Goal: Check status: Check status

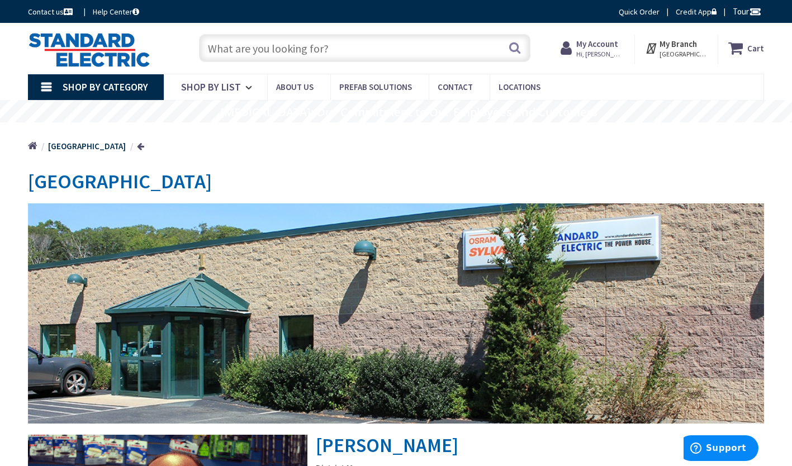
click at [608, 41] on strong "My Account" at bounding box center [597, 44] width 42 height 11
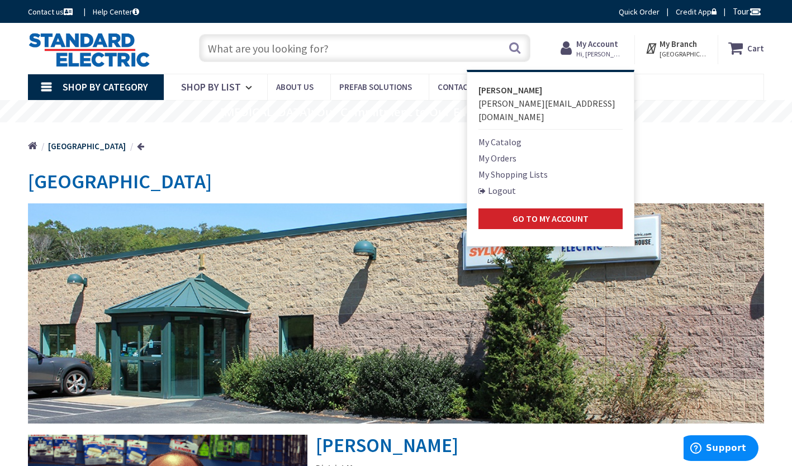
click at [509, 151] on link "My Orders" at bounding box center [497, 157] width 38 height 13
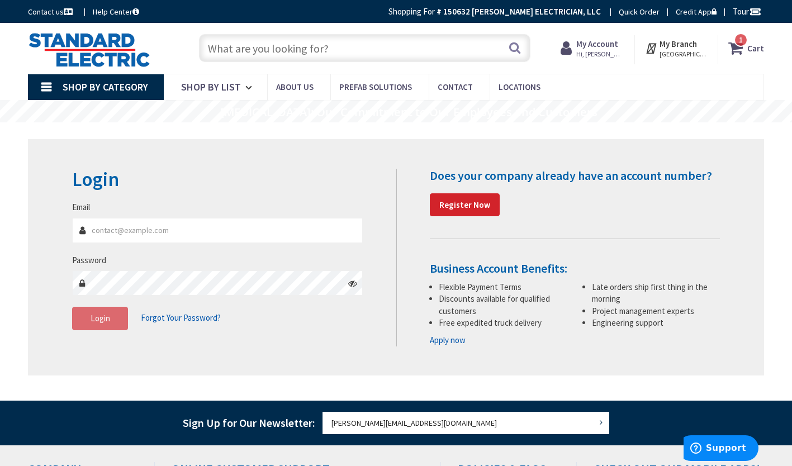
type input "[PERSON_NAME][EMAIL_ADDRESS][DOMAIN_NAME]"
click at [105, 315] on span "Login" at bounding box center [101, 318] width 20 height 11
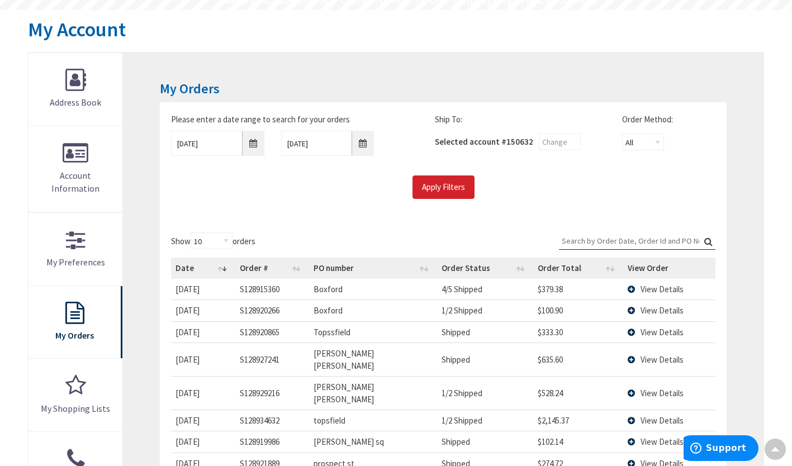
scroll to position [113, 0]
click at [610, 240] on input "Search:" at bounding box center [637, 240] width 157 height 17
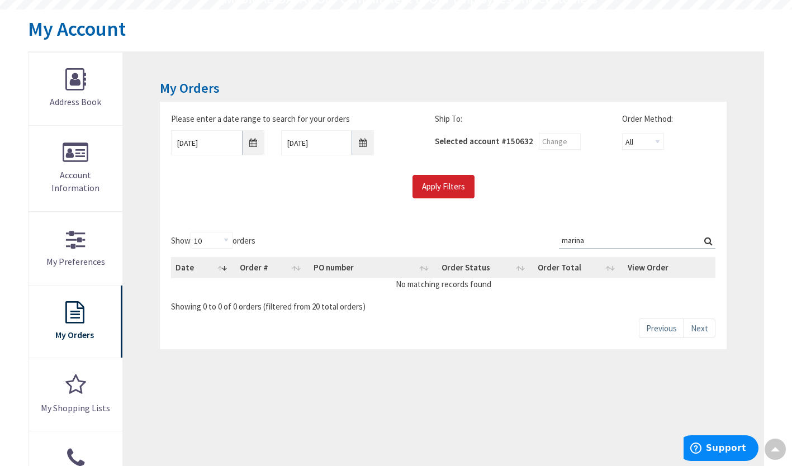
type input "marina"
click at [710, 239] on label "Search: marina" at bounding box center [637, 240] width 157 height 17
click at [710, 239] on input "marina" at bounding box center [637, 240] width 157 height 17
click at [252, 142] on input "[DATE]" at bounding box center [217, 142] width 93 height 25
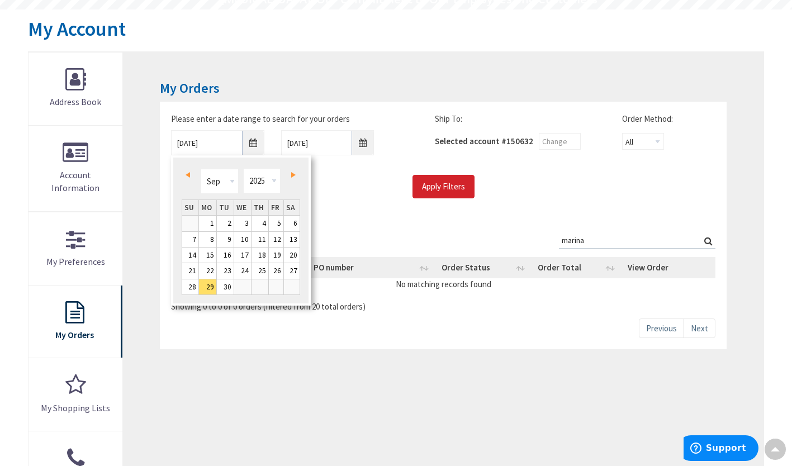
click at [190, 175] on link "Prev" at bounding box center [190, 174] width 15 height 15
click at [291, 173] on link "Next" at bounding box center [291, 174] width 15 height 15
click at [207, 217] on link "1" at bounding box center [207, 223] width 17 height 15
type input "[DATE]"
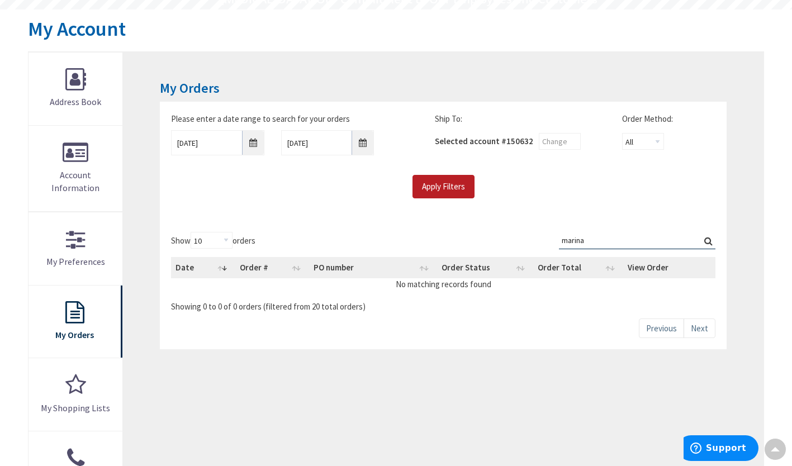
click at [443, 182] on input "Apply Filters" at bounding box center [444, 186] width 62 height 23
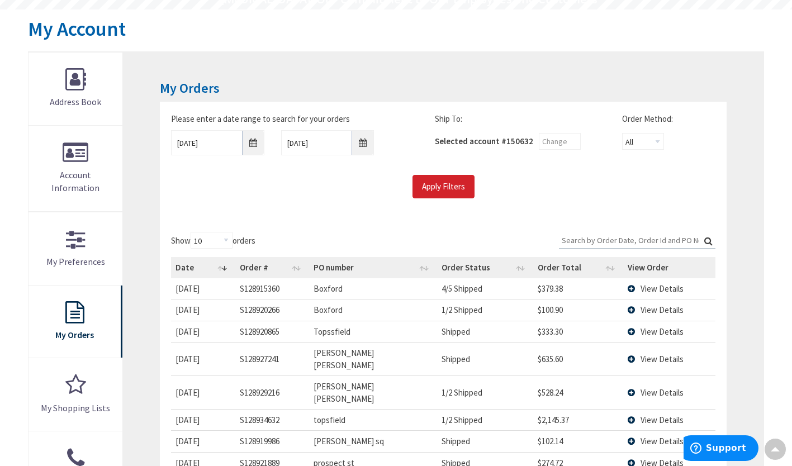
click at [606, 240] on input "Search:" at bounding box center [637, 240] width 157 height 17
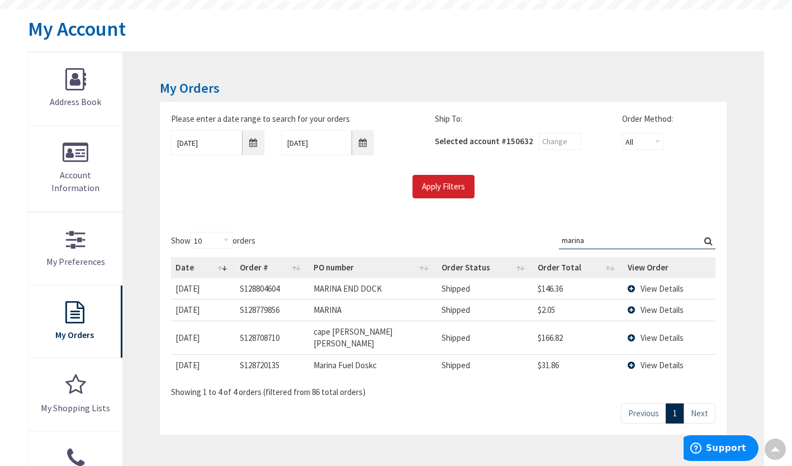
click at [711, 246] on label "Search: marina" at bounding box center [637, 240] width 157 height 17
click at [711, 246] on input "marina" at bounding box center [637, 240] width 157 height 17
click at [709, 240] on label "Search: marina" at bounding box center [637, 240] width 157 height 17
click at [709, 240] on input "marina" at bounding box center [637, 240] width 157 height 17
click at [700, 406] on link "Next" at bounding box center [700, 414] width 32 height 20
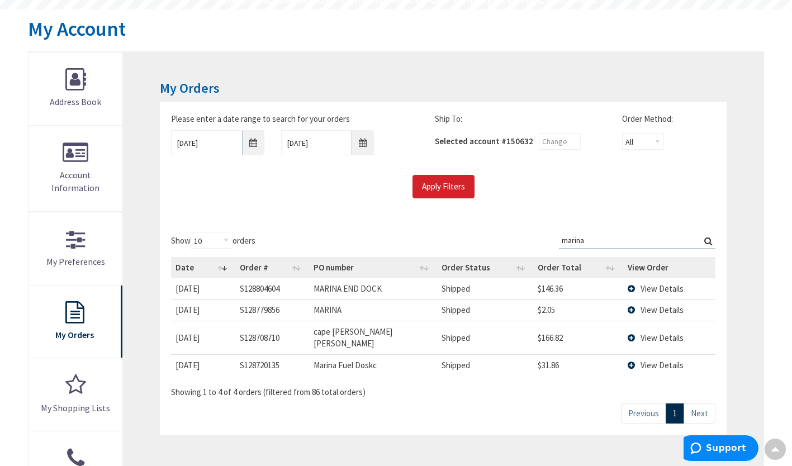
click at [675, 235] on input "marina" at bounding box center [637, 240] width 157 height 17
type input "m"
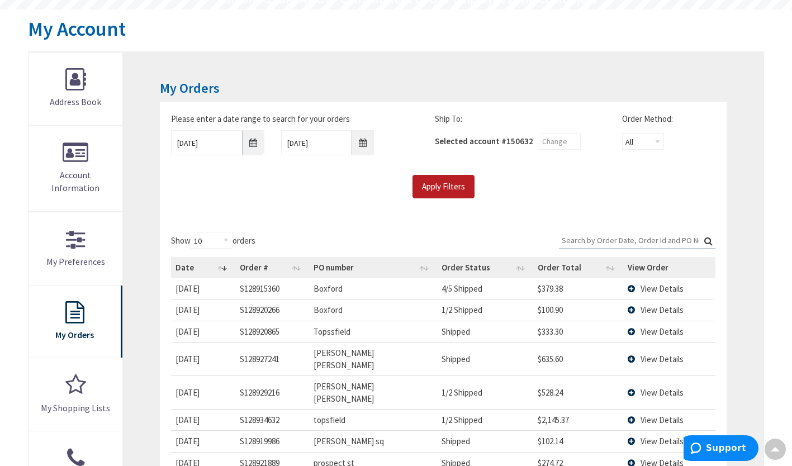
click at [456, 184] on input "Apply Filters" at bounding box center [444, 186] width 62 height 23
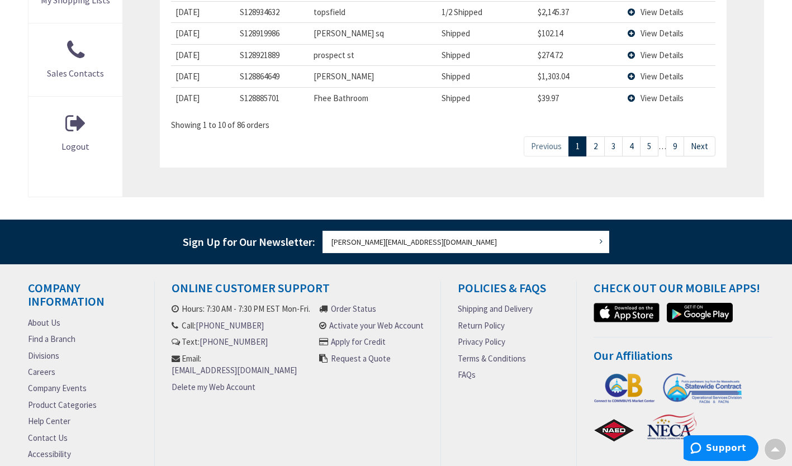
scroll to position [527, 0]
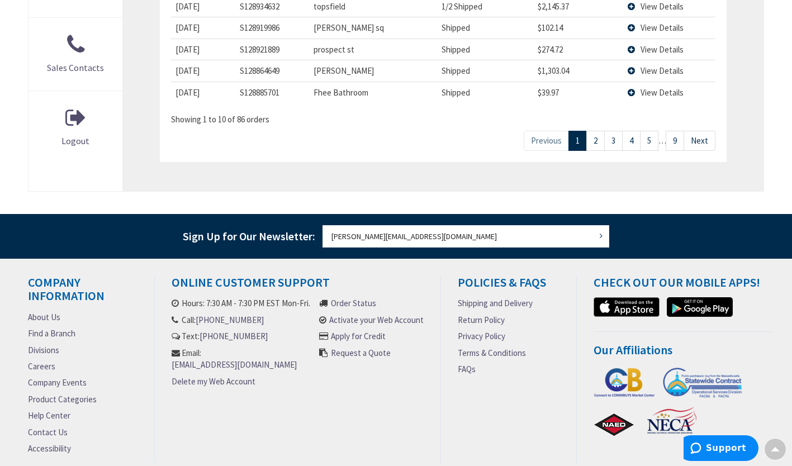
click at [679, 131] on link "9" at bounding box center [675, 141] width 18 height 20
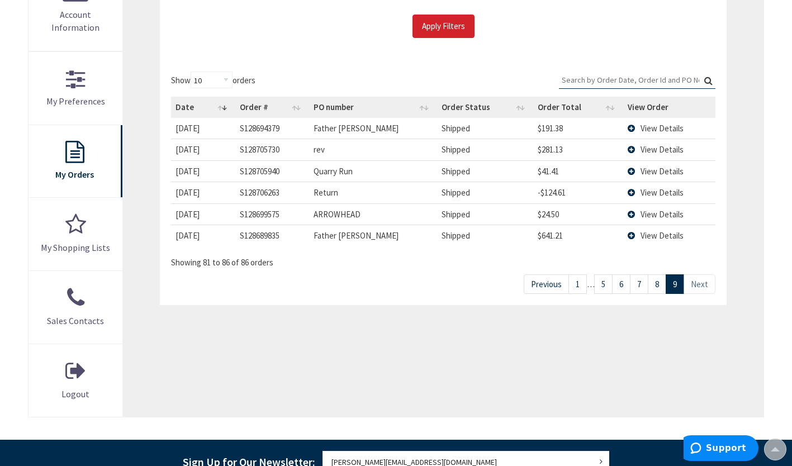
scroll to position [273, 0]
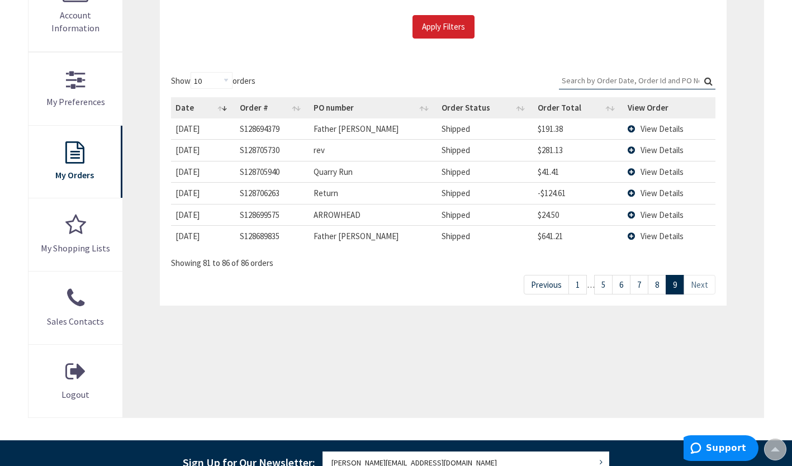
click at [661, 288] on link "8" at bounding box center [657, 285] width 18 height 20
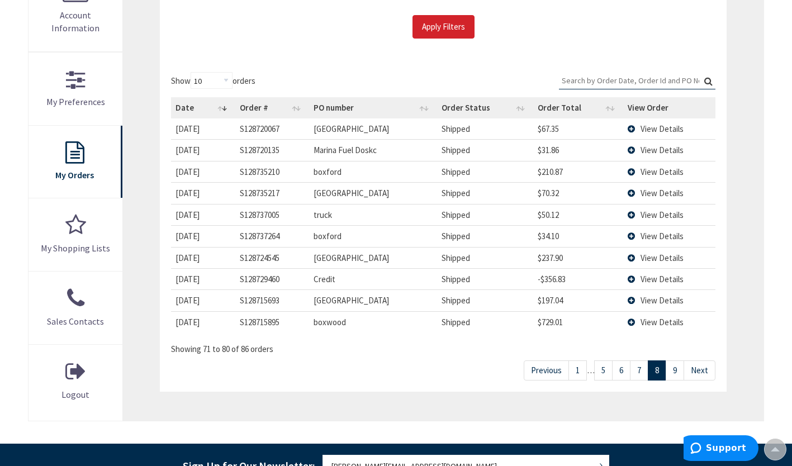
click at [640, 370] on link "7" at bounding box center [639, 371] width 18 height 20
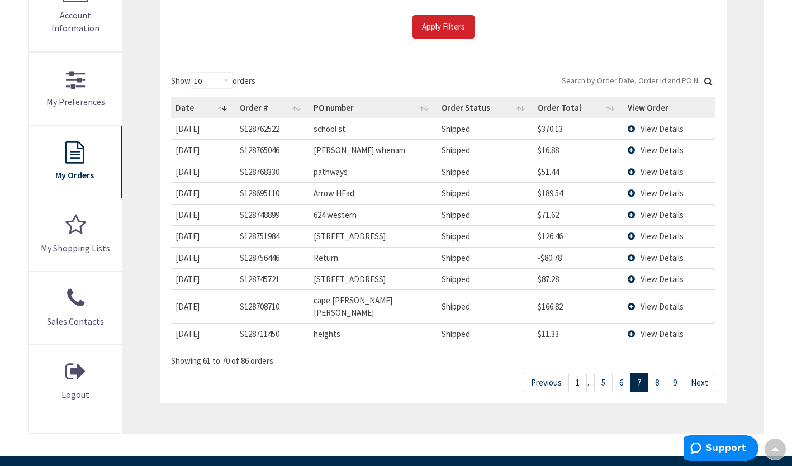
click at [623, 373] on link "6" at bounding box center [621, 383] width 18 height 20
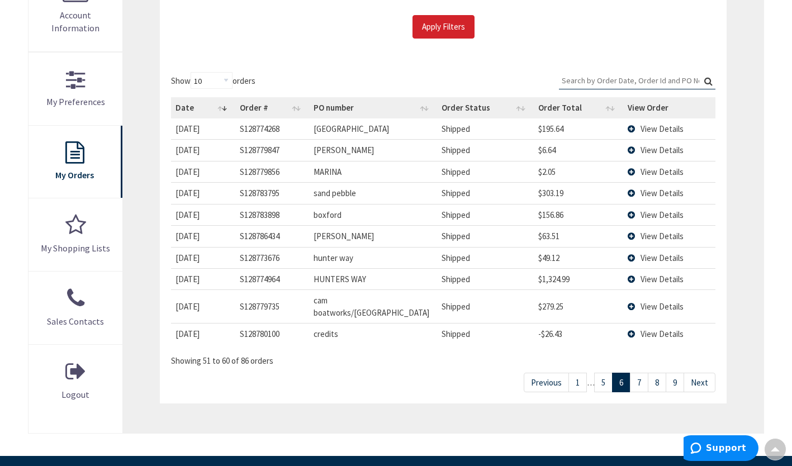
click at [604, 373] on link "5" at bounding box center [603, 383] width 18 height 20
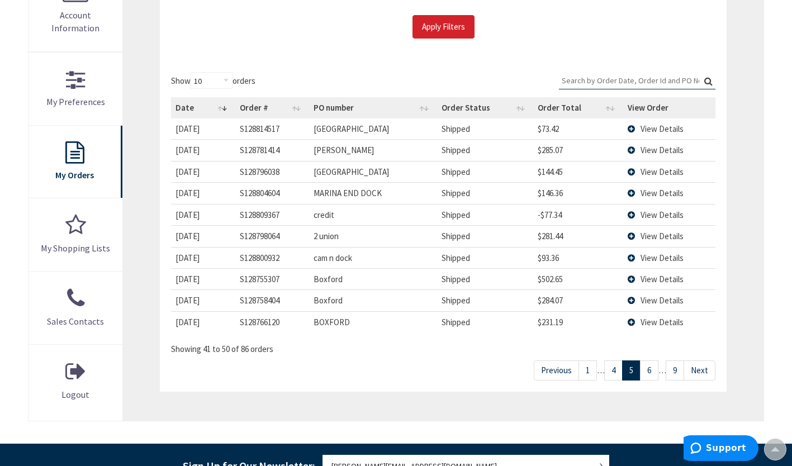
click at [643, 193] on span "View Details" at bounding box center [662, 193] width 43 height 11
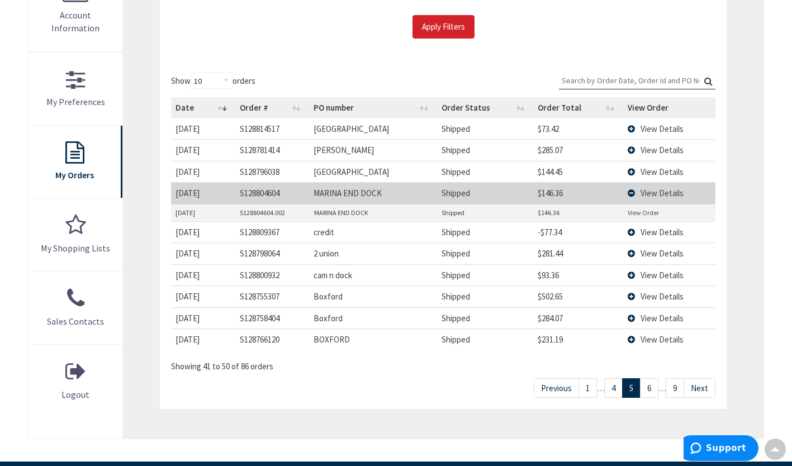
click at [643, 211] on link "View Order" at bounding box center [643, 213] width 31 height 10
click at [609, 385] on link "4" at bounding box center [613, 388] width 18 height 20
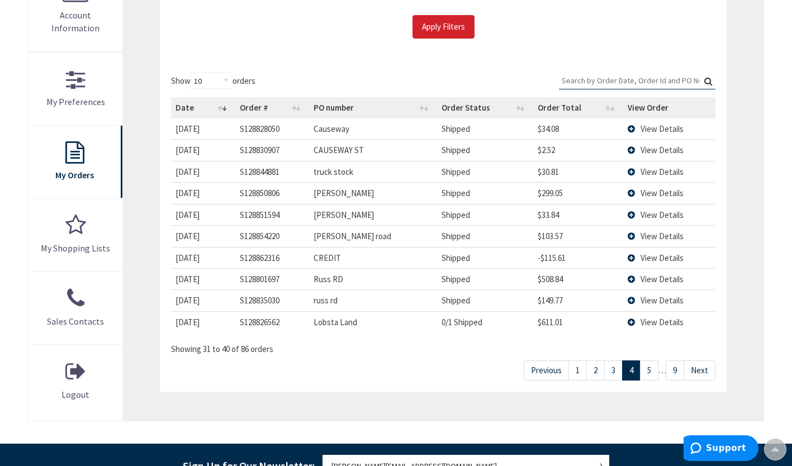
click at [611, 373] on link "3" at bounding box center [613, 371] width 18 height 20
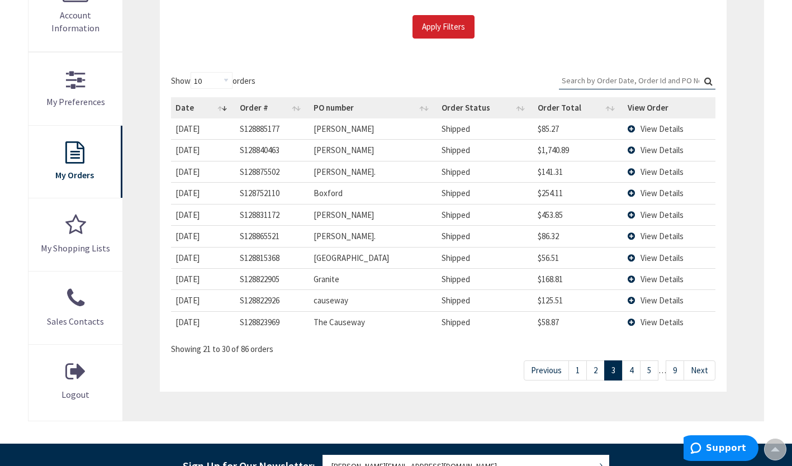
click at [592, 371] on link "2" at bounding box center [595, 371] width 18 height 20
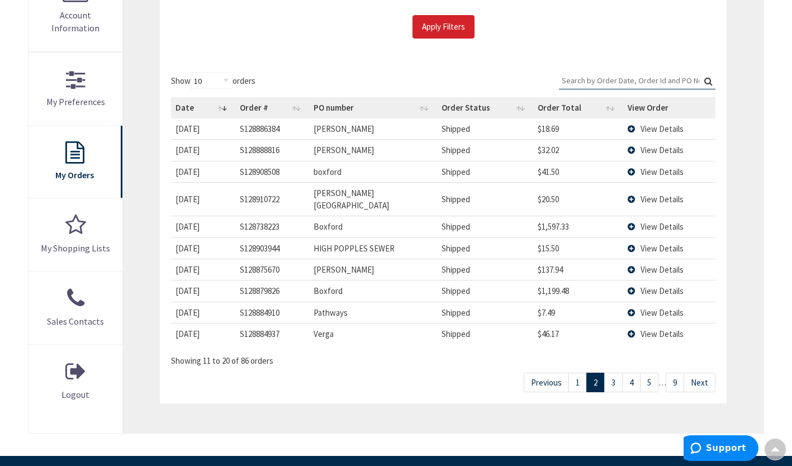
click at [578, 373] on link "1" at bounding box center [577, 383] width 18 height 20
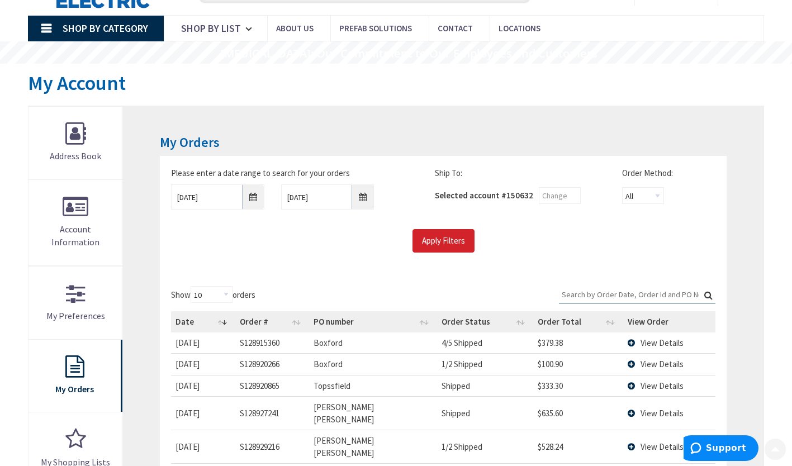
scroll to position [65, 0]
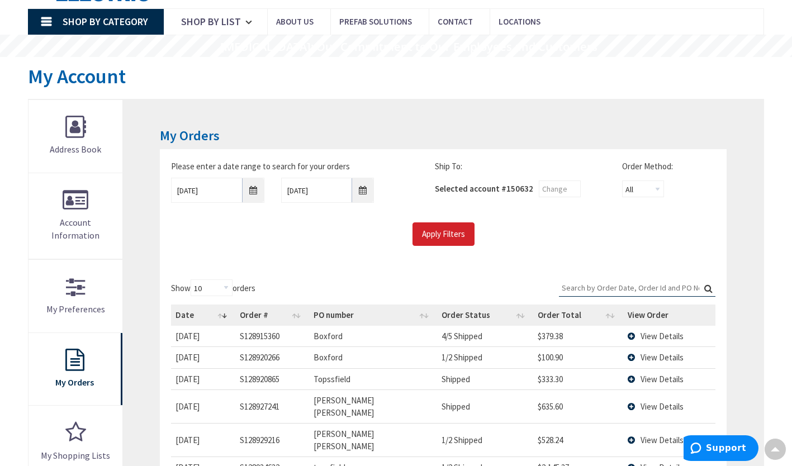
click at [584, 285] on input "Search:" at bounding box center [637, 287] width 157 height 17
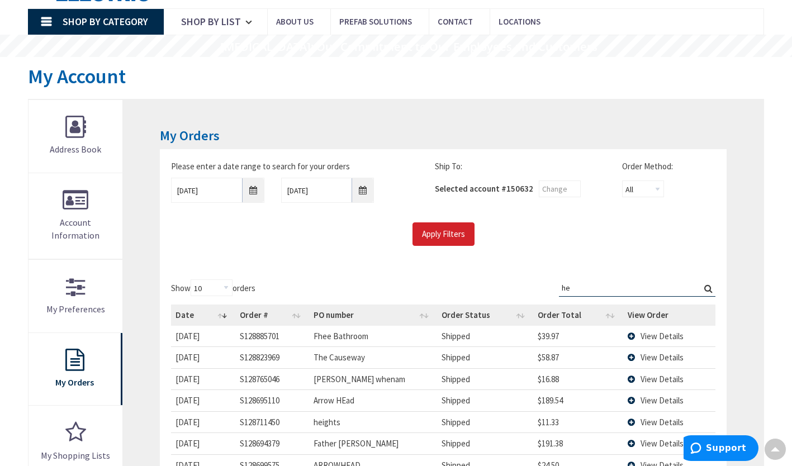
type input "h"
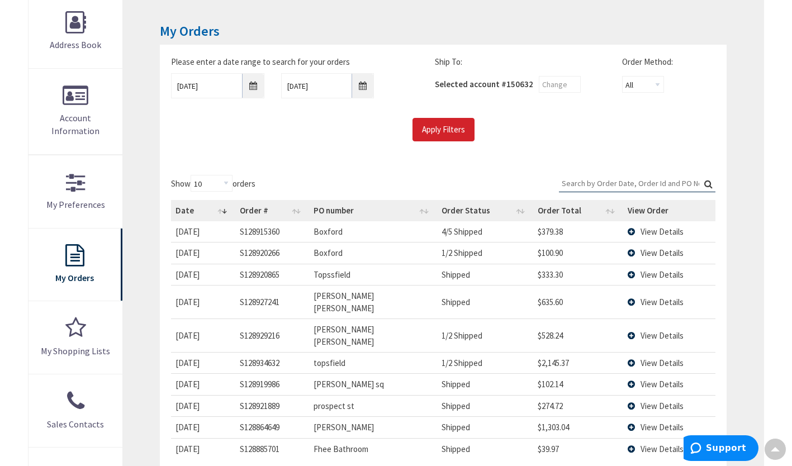
scroll to position [225, 0]
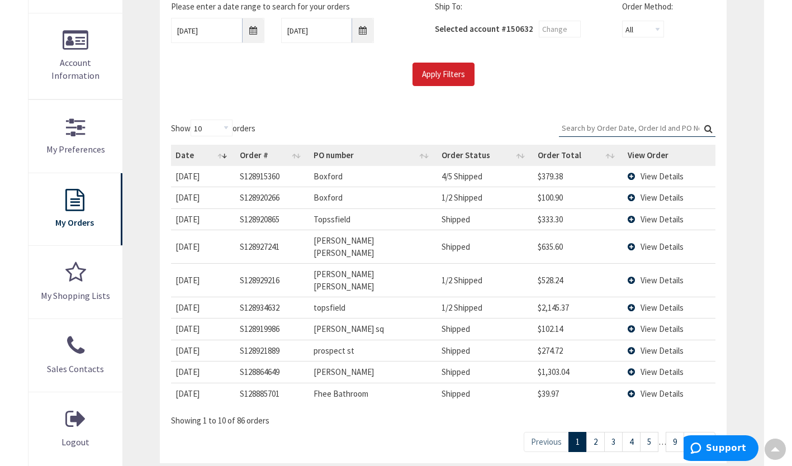
click at [593, 432] on link "2" at bounding box center [595, 442] width 18 height 20
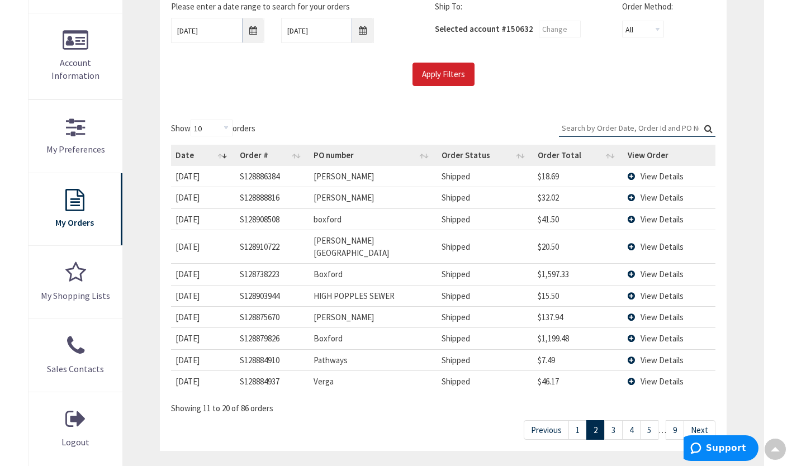
click at [615, 420] on link "3" at bounding box center [613, 430] width 18 height 20
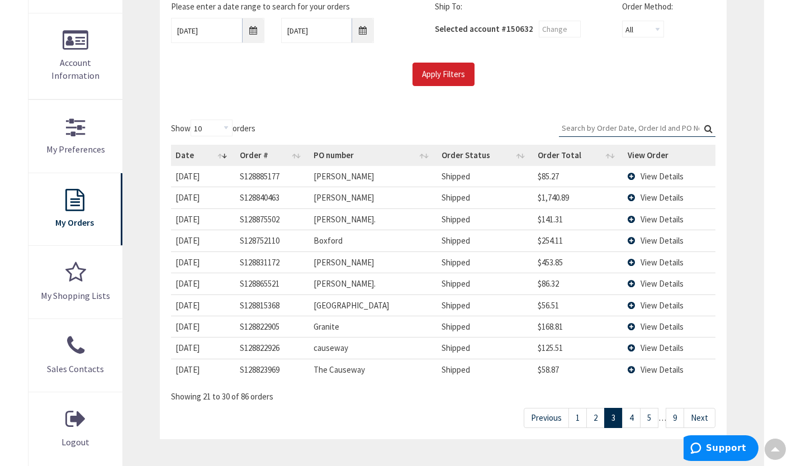
click at [625, 420] on link "4" at bounding box center [631, 418] width 18 height 20
click at [656, 422] on link "5" at bounding box center [649, 418] width 18 height 20
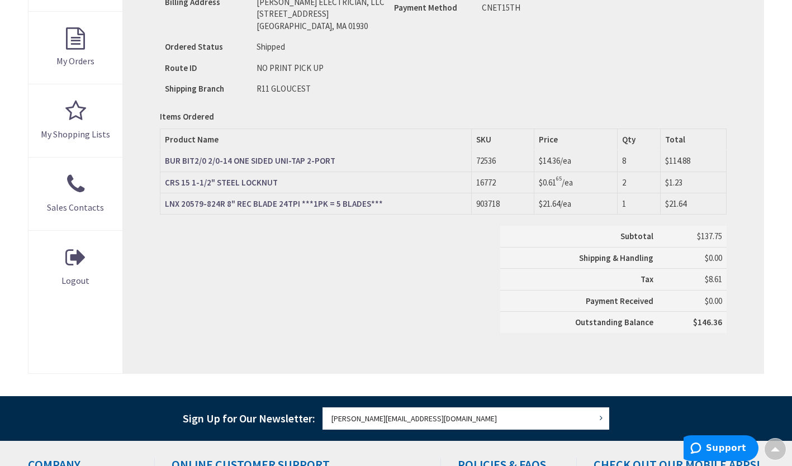
scroll to position [387, 0]
